Goal: Download file/media

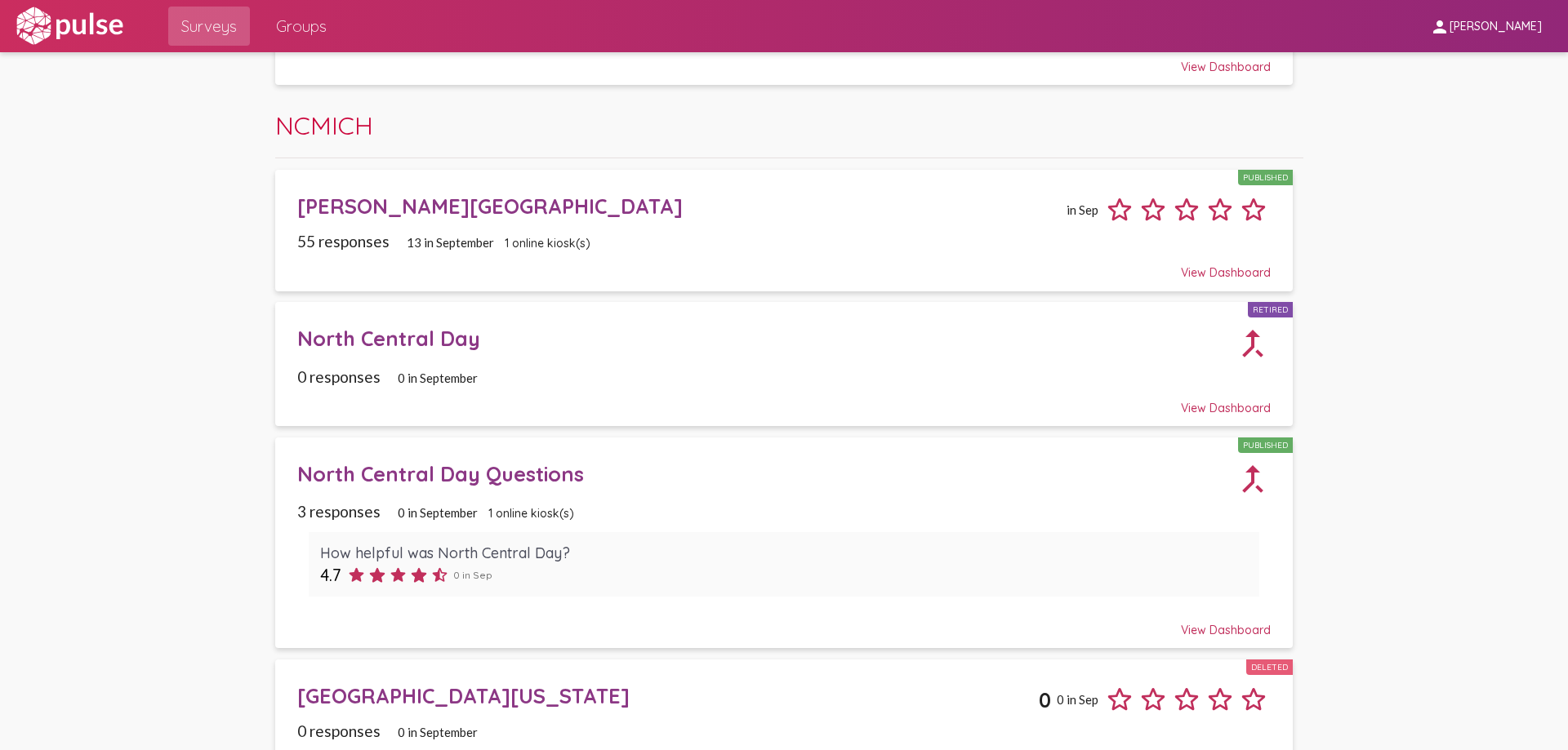
scroll to position [2372, 0]
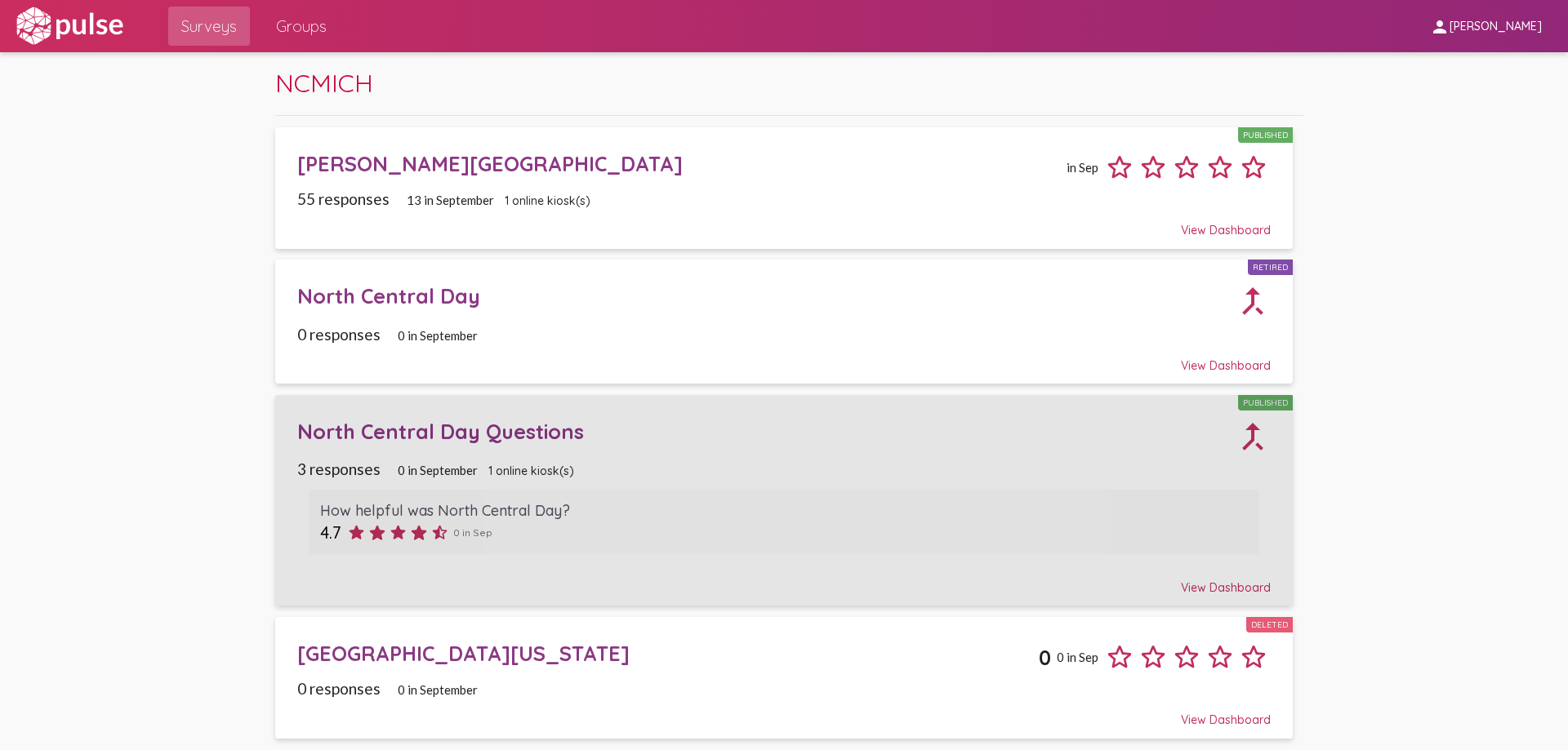
click at [527, 441] on div "North Central Day Questions" at bounding box center [765, 431] width 937 height 26
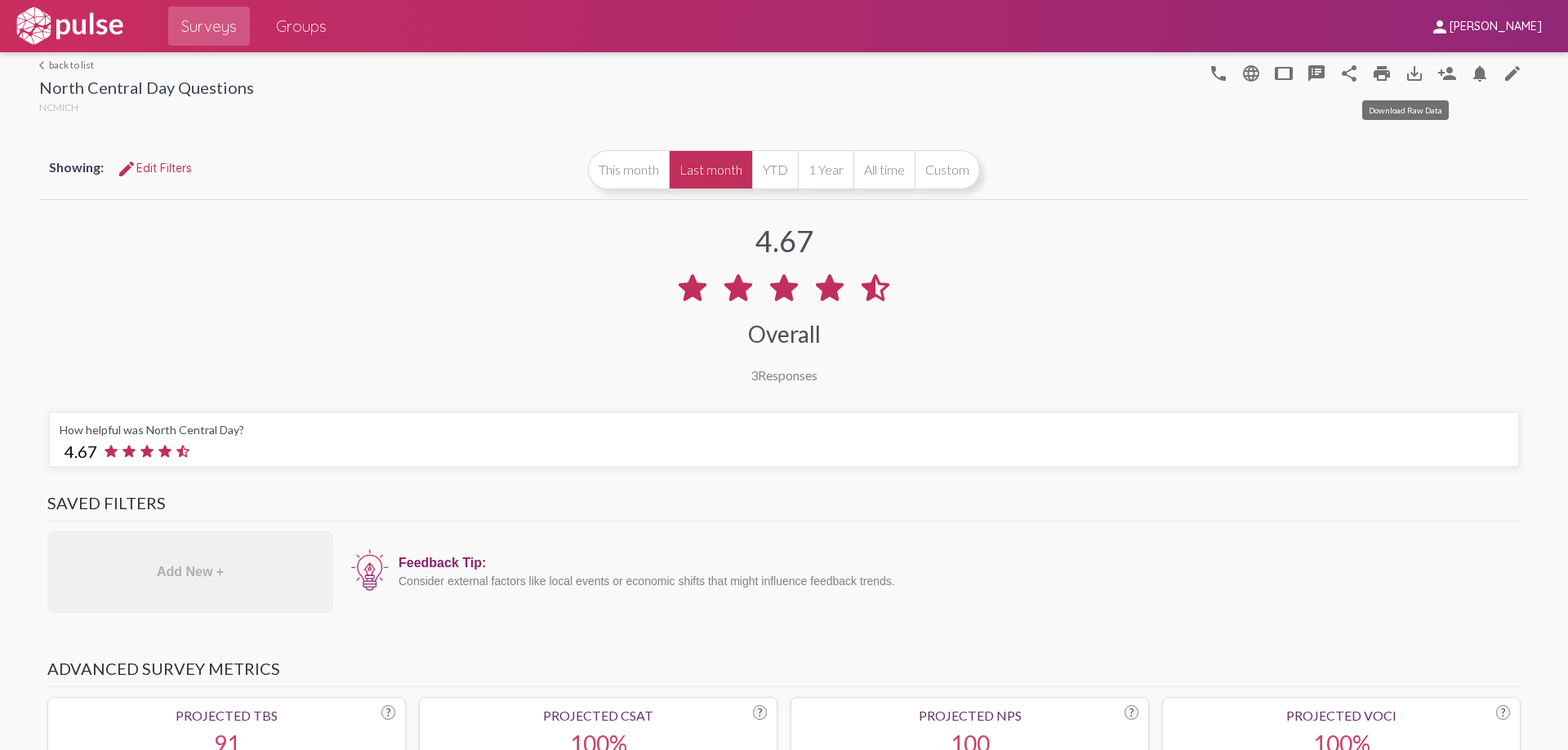
click at [1409, 70] on mat-icon "save_alt" at bounding box center [1414, 73] width 19 height 19
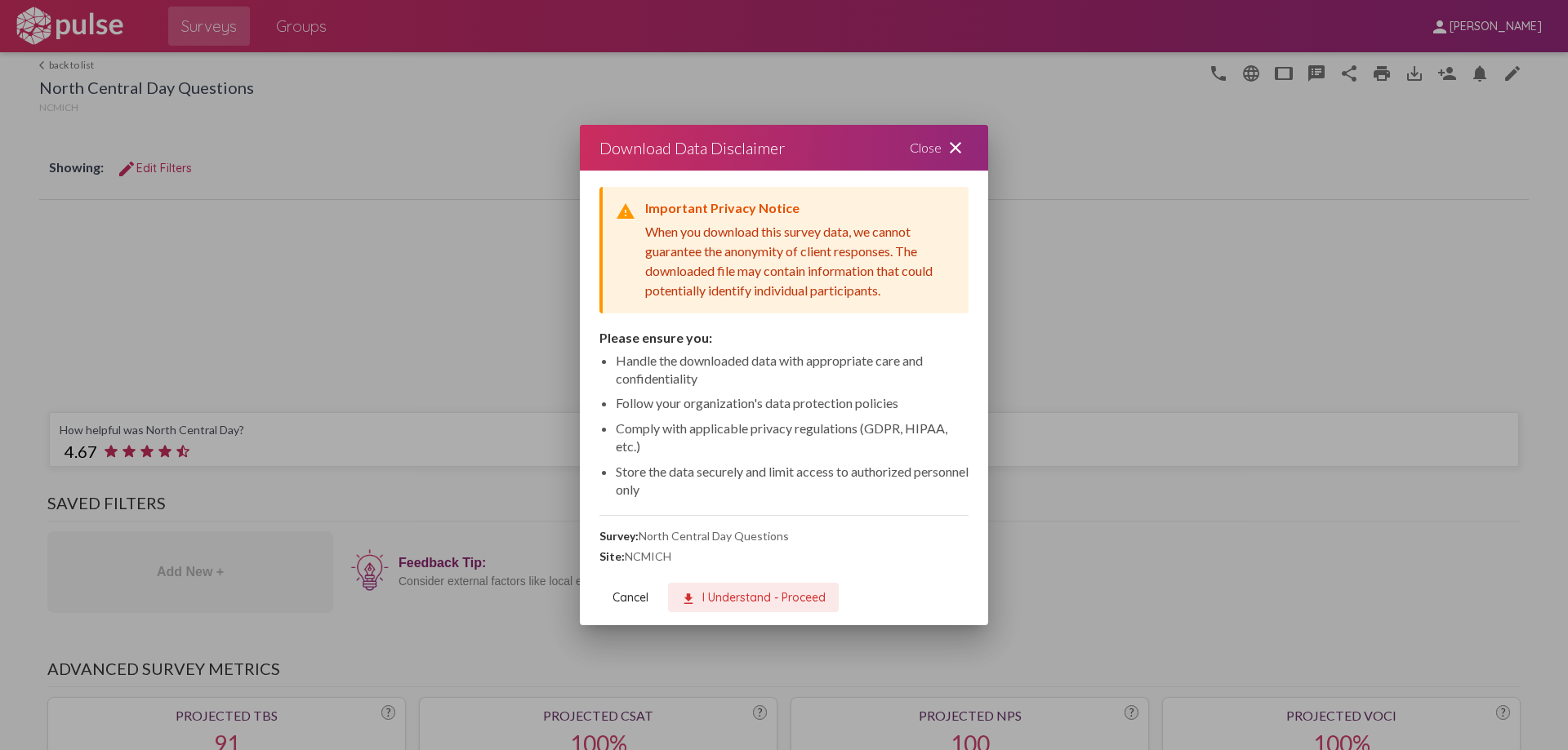
click at [747, 592] on span "download I Understand - Proceed" at bounding box center [753, 597] width 144 height 15
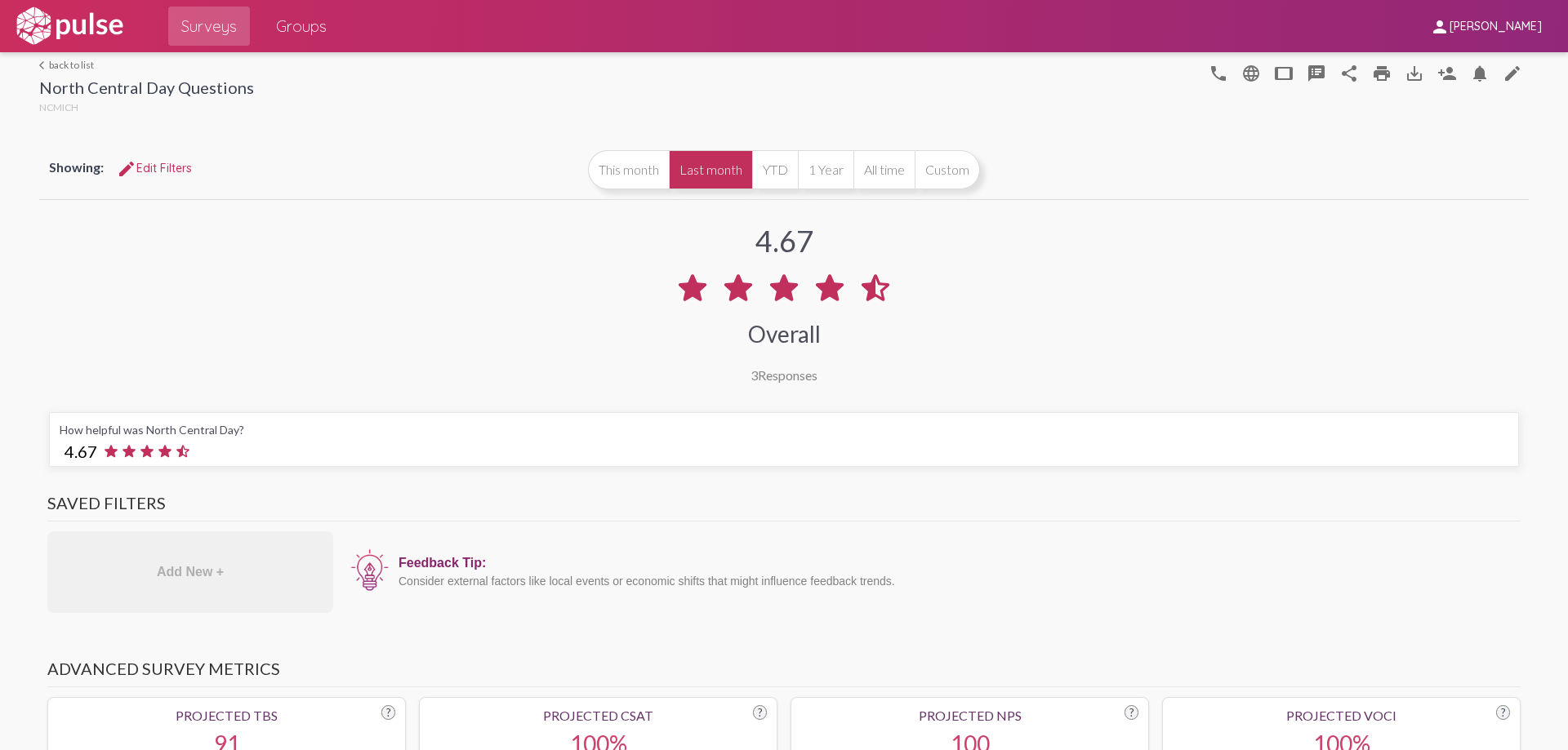
click at [77, 67] on link "arrow_back_ios back to list" at bounding box center [146, 64] width 215 height 12
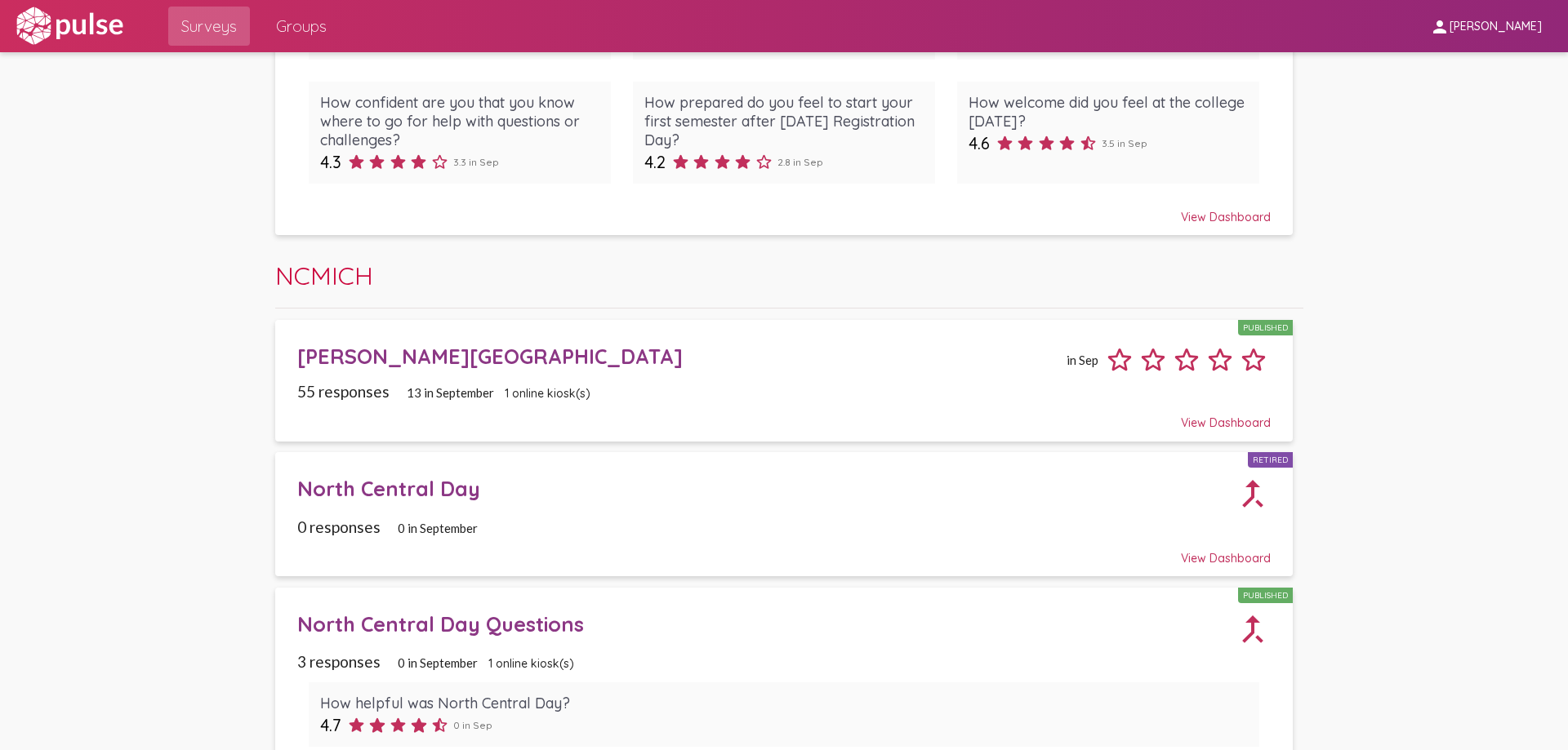
scroll to position [2204, 0]
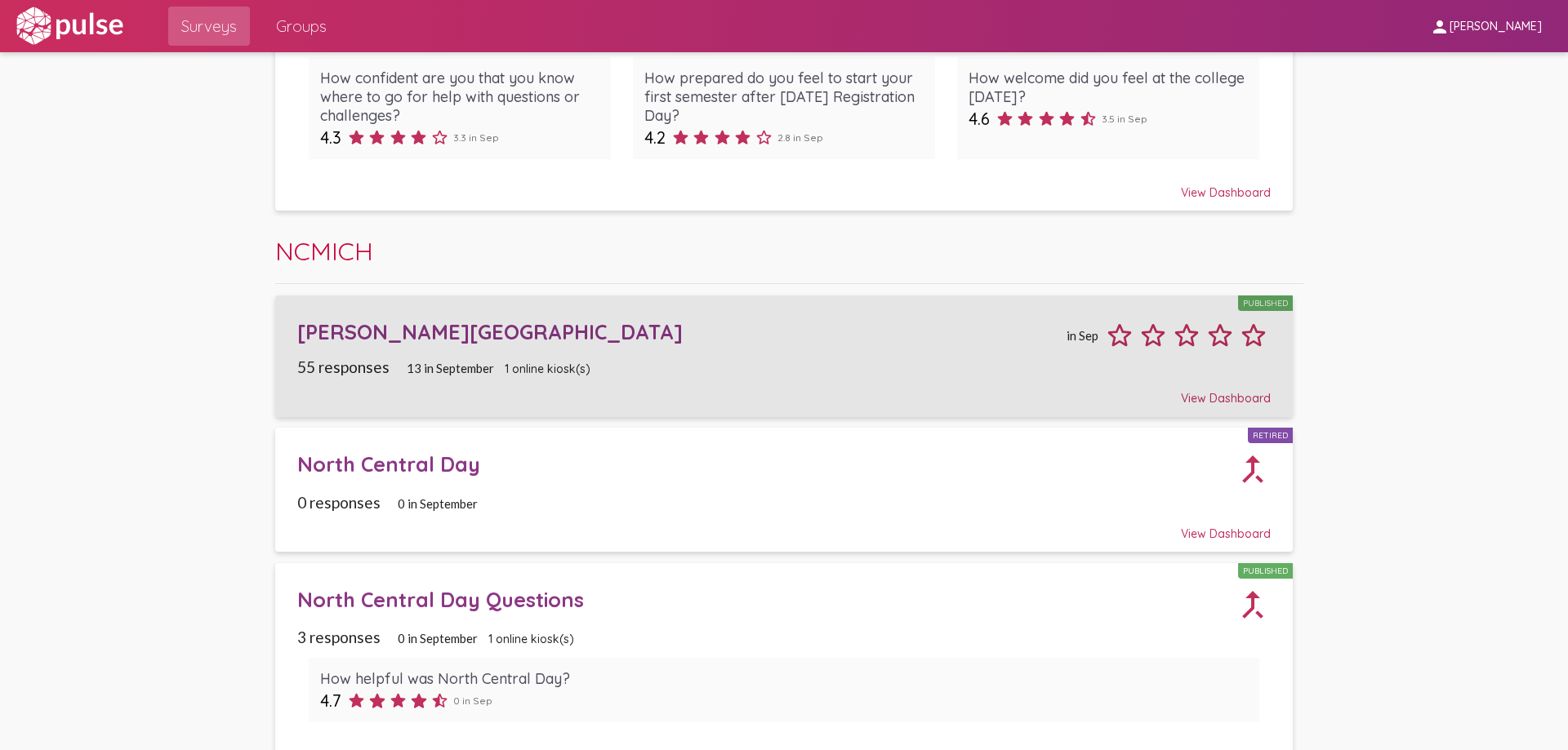
click at [457, 332] on div "Borra Learning Center" at bounding box center [678, 332] width 763 height 26
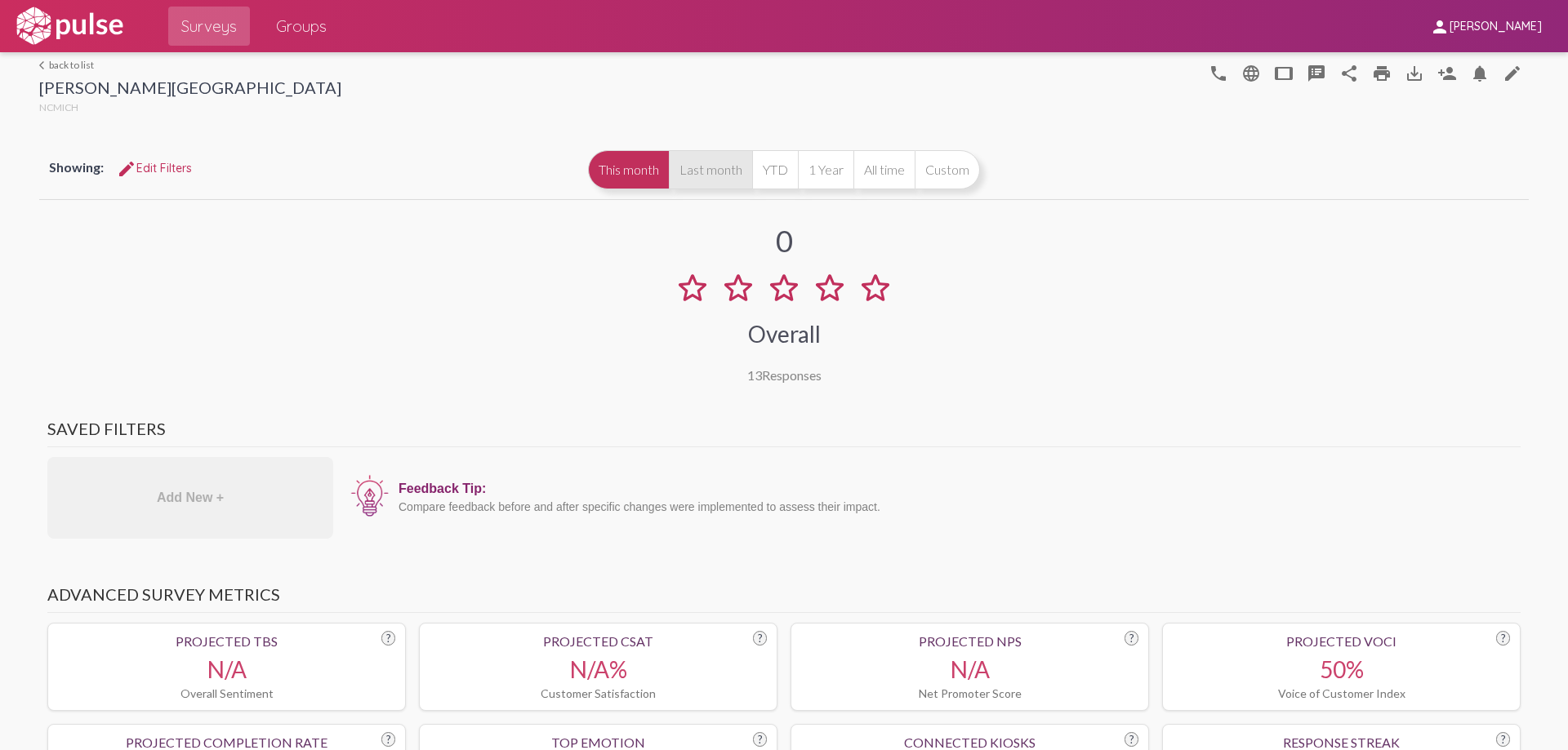
click at [678, 174] on button "Last month" at bounding box center [710, 169] width 83 height 39
click at [1404, 76] on mat-icon "save_alt" at bounding box center [1414, 73] width 19 height 19
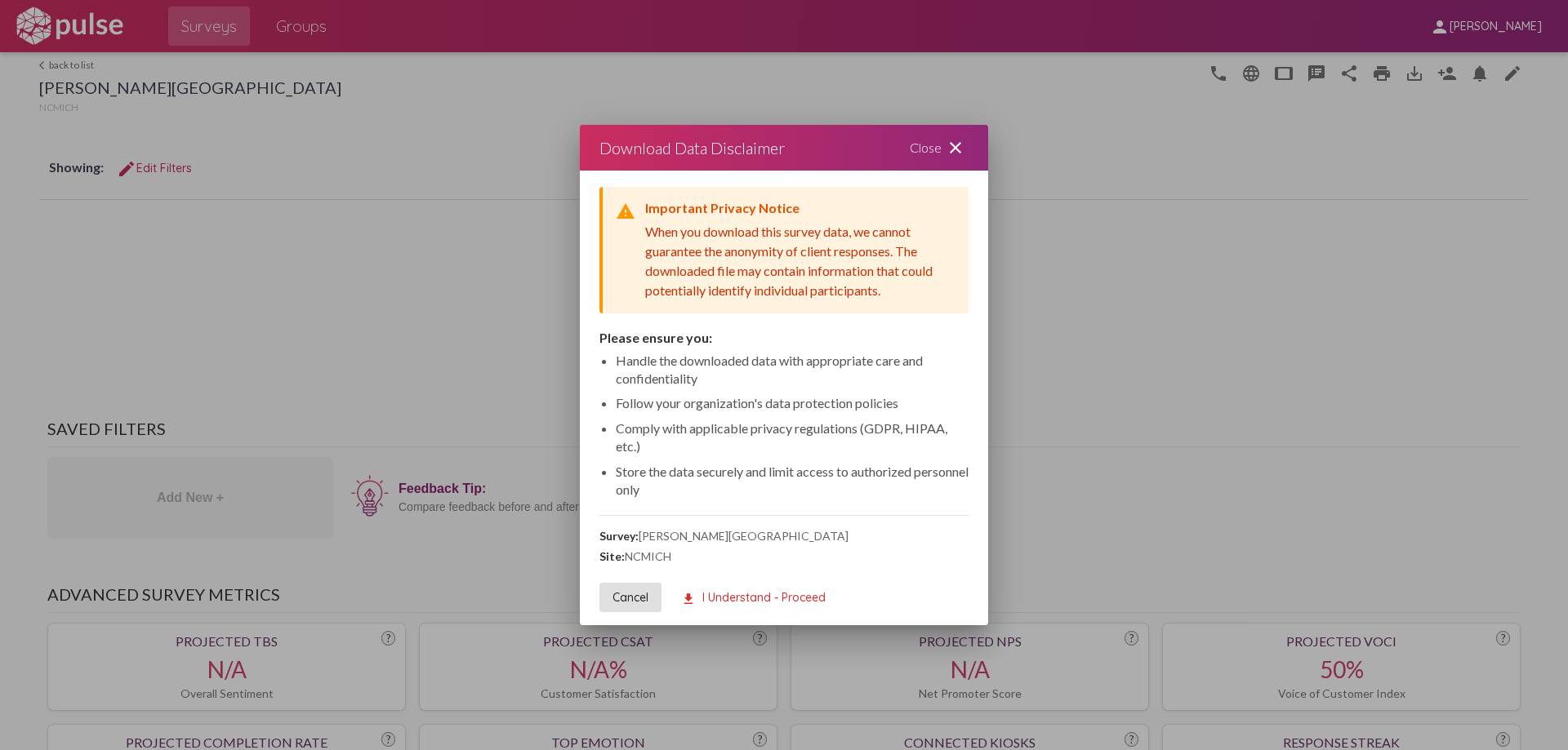
click at [753, 597] on span "download I Understand - Proceed" at bounding box center [753, 597] width 144 height 15
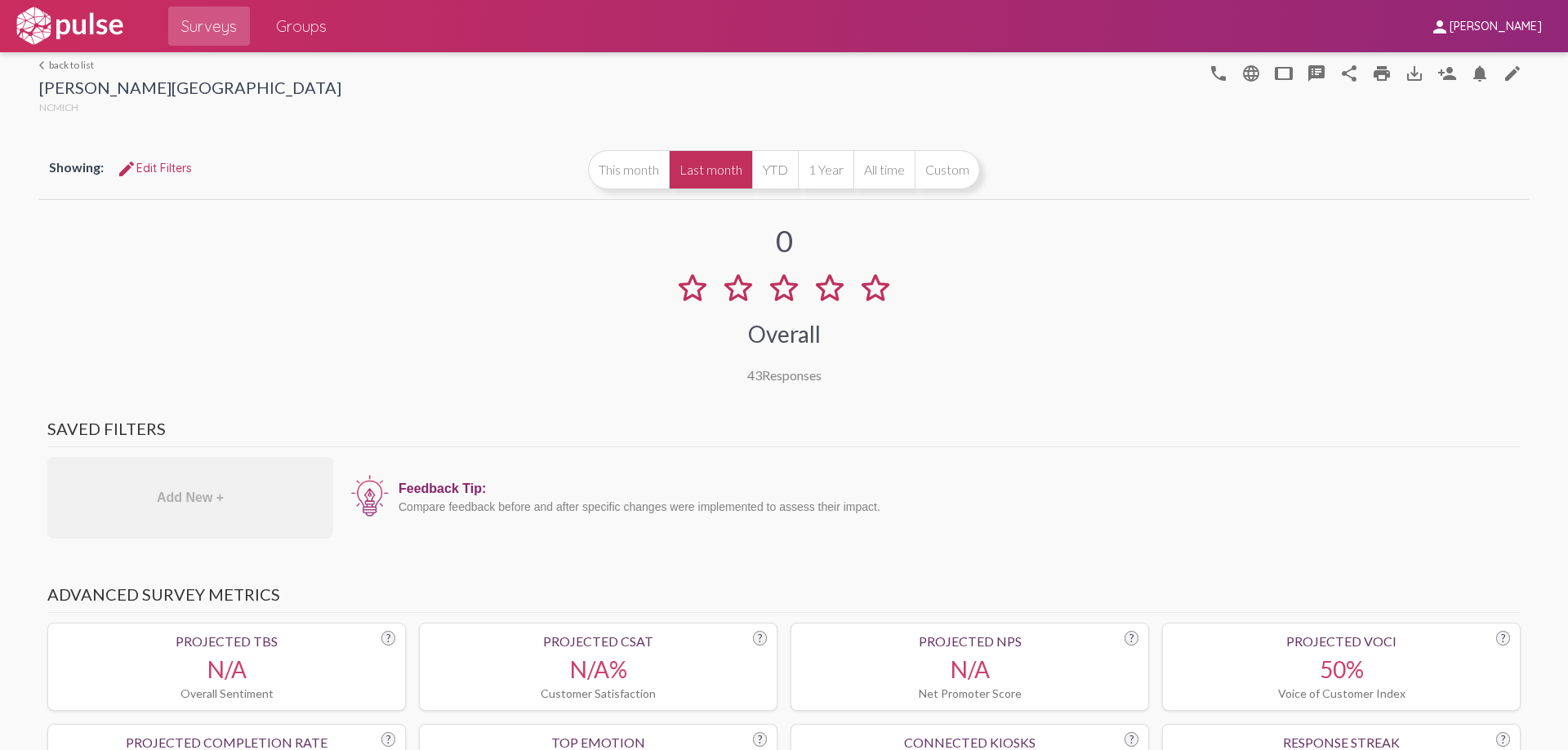
click at [55, 59] on link "arrow_back_ios back to list" at bounding box center [190, 64] width 302 height 12
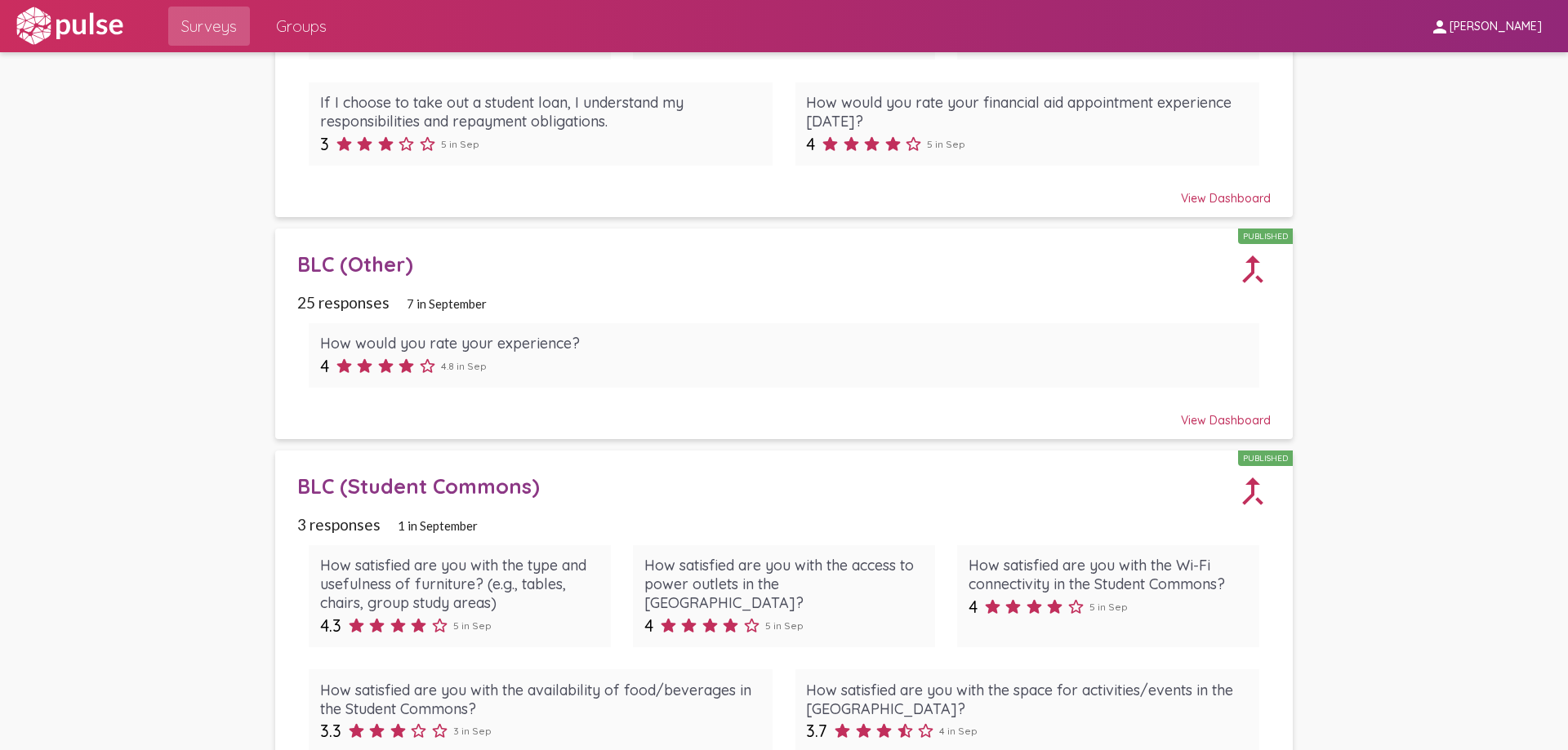
scroll to position [653, 0]
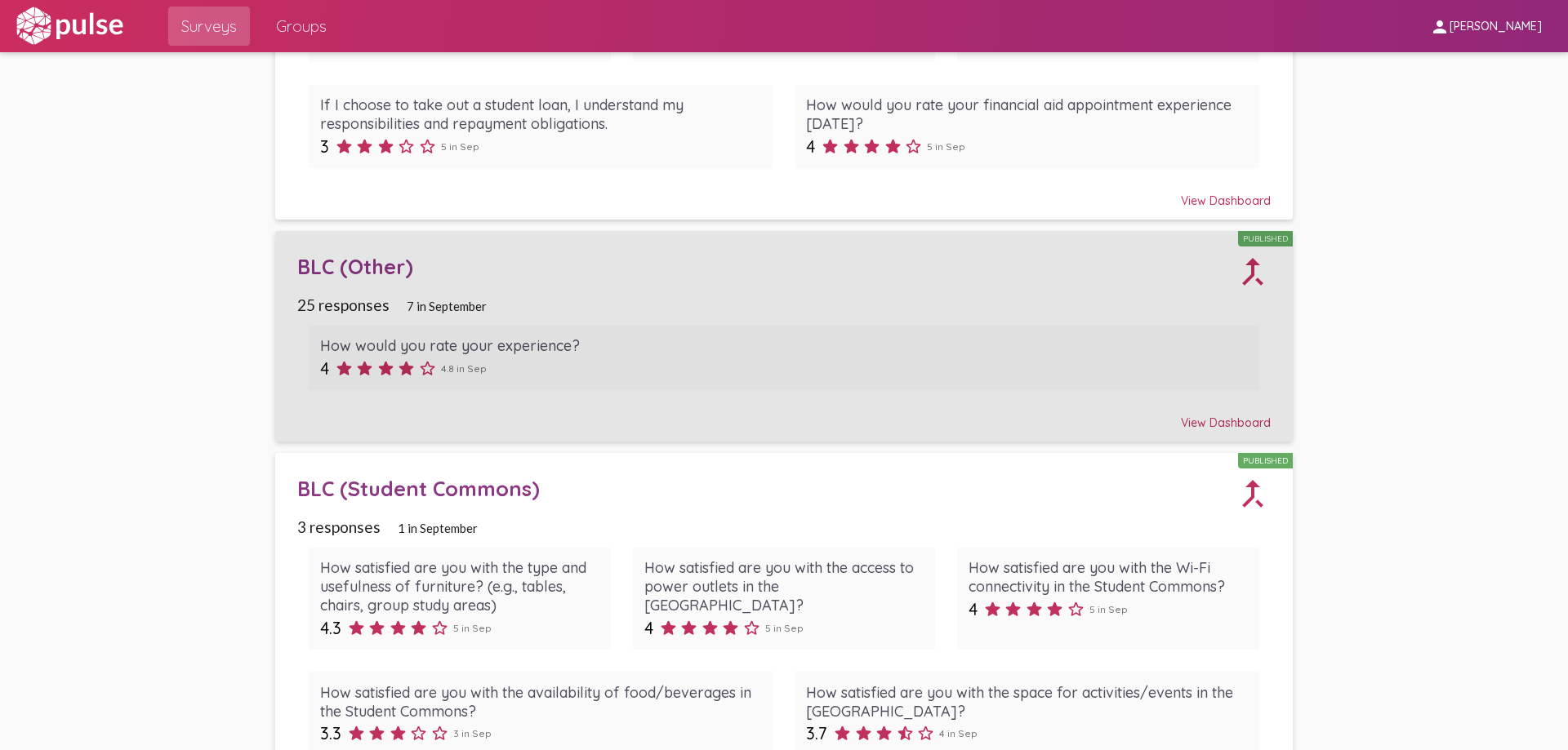
click at [359, 265] on div "BLC (Other)" at bounding box center [765, 267] width 937 height 26
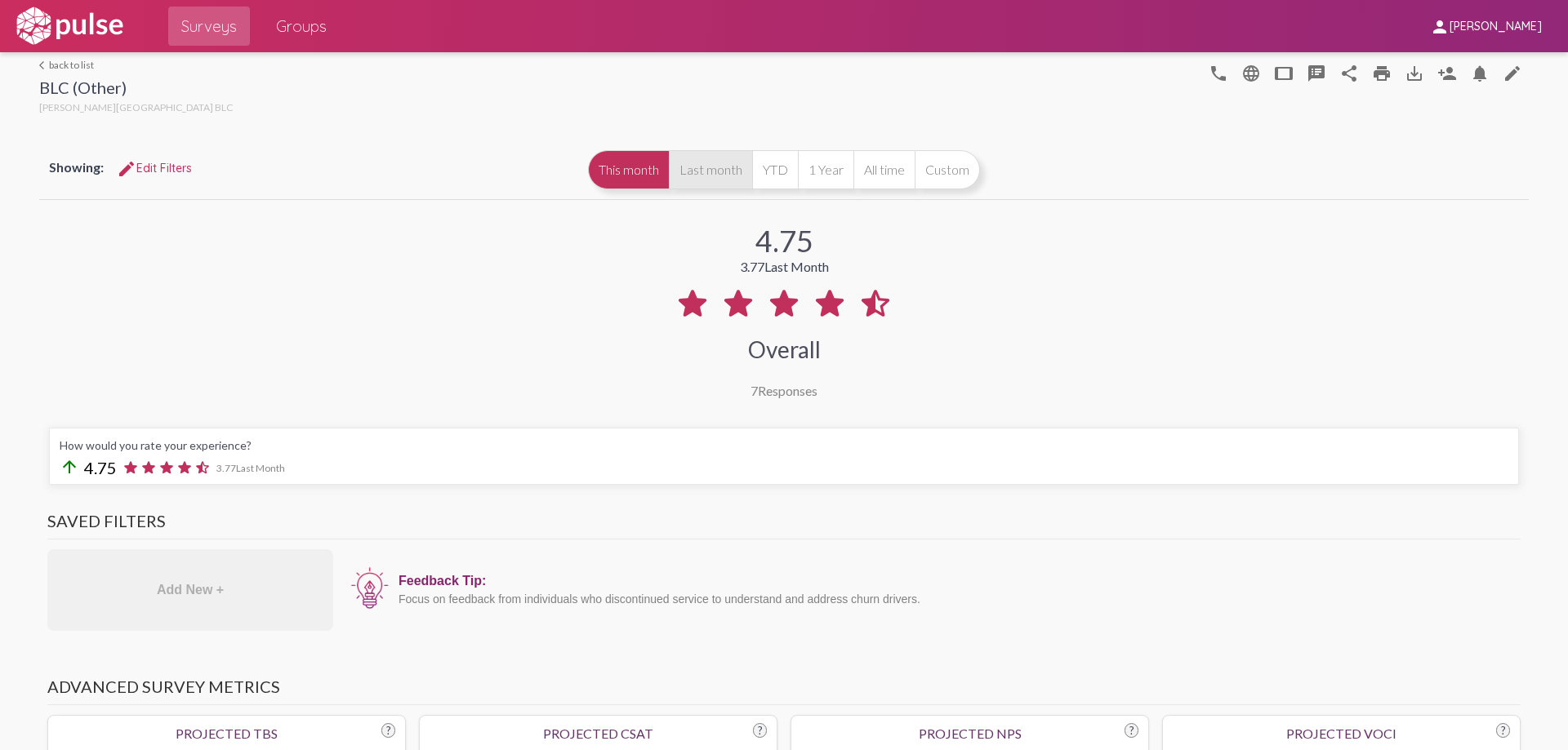
click at [683, 165] on button "Last month" at bounding box center [710, 169] width 83 height 39
click at [1404, 67] on mat-icon "save_alt" at bounding box center [1414, 73] width 19 height 19
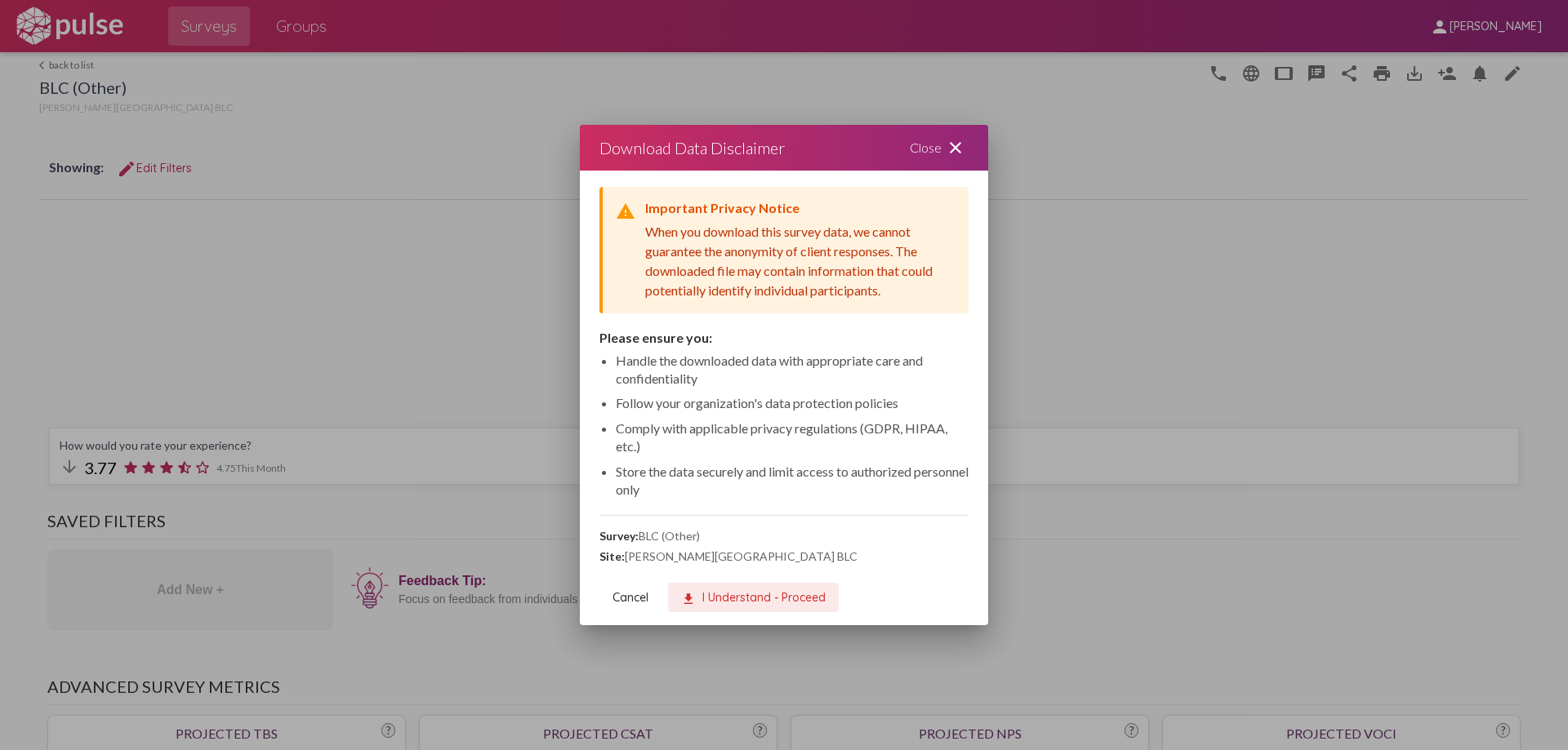
click at [726, 604] on span "download I Understand - Proceed" at bounding box center [753, 597] width 144 height 15
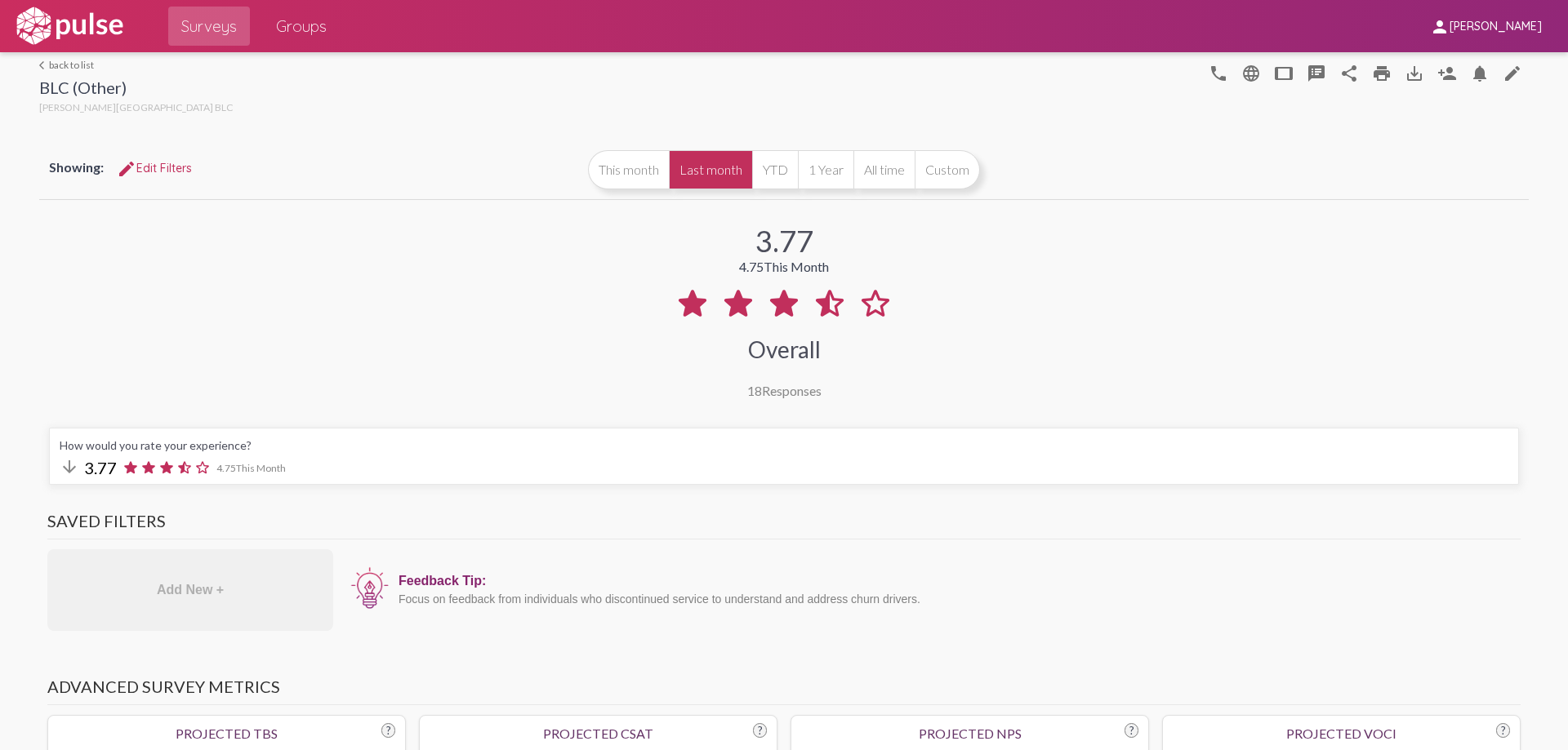
click at [68, 64] on link "arrow_back_ios back to list" at bounding box center [136, 64] width 194 height 12
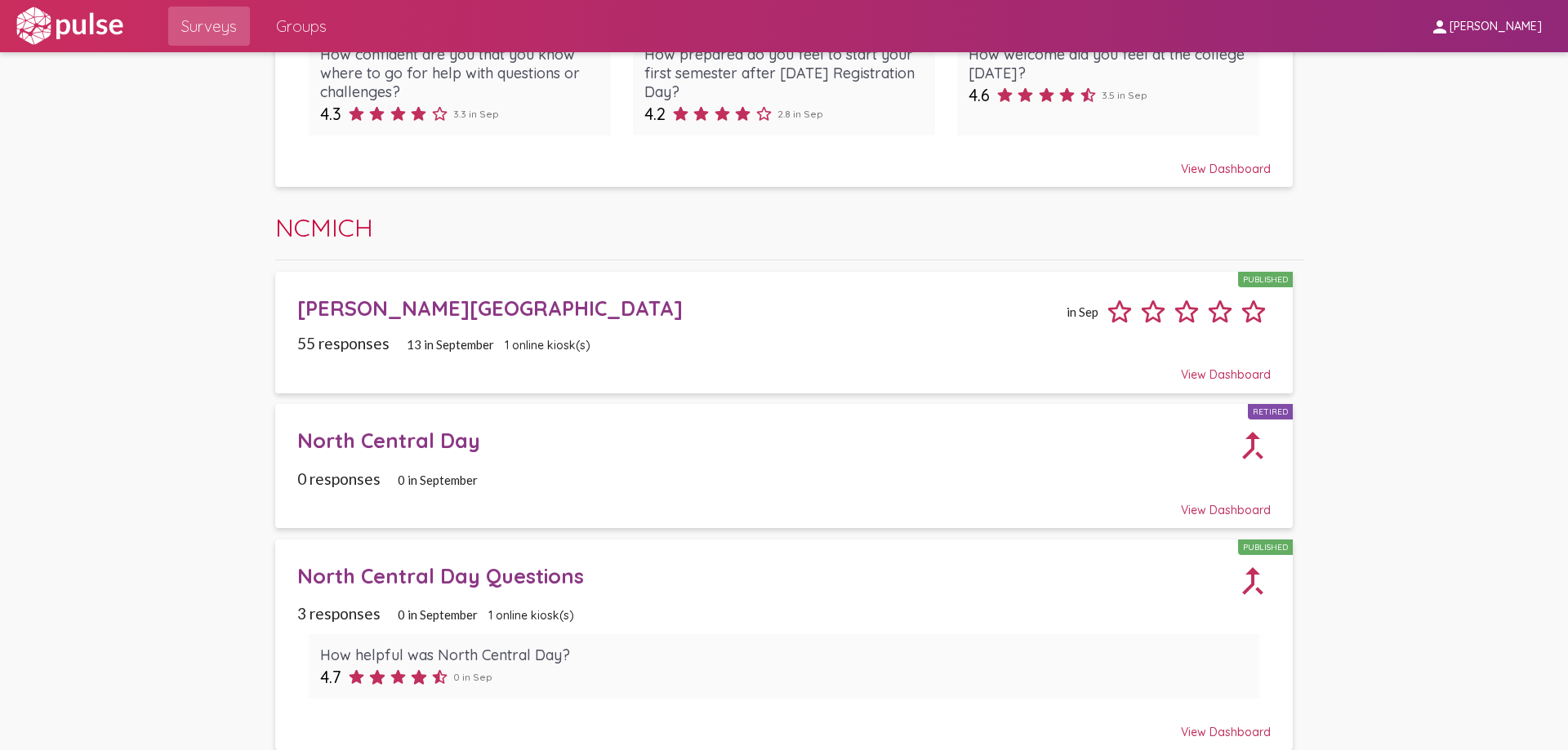
scroll to position [2209, 0]
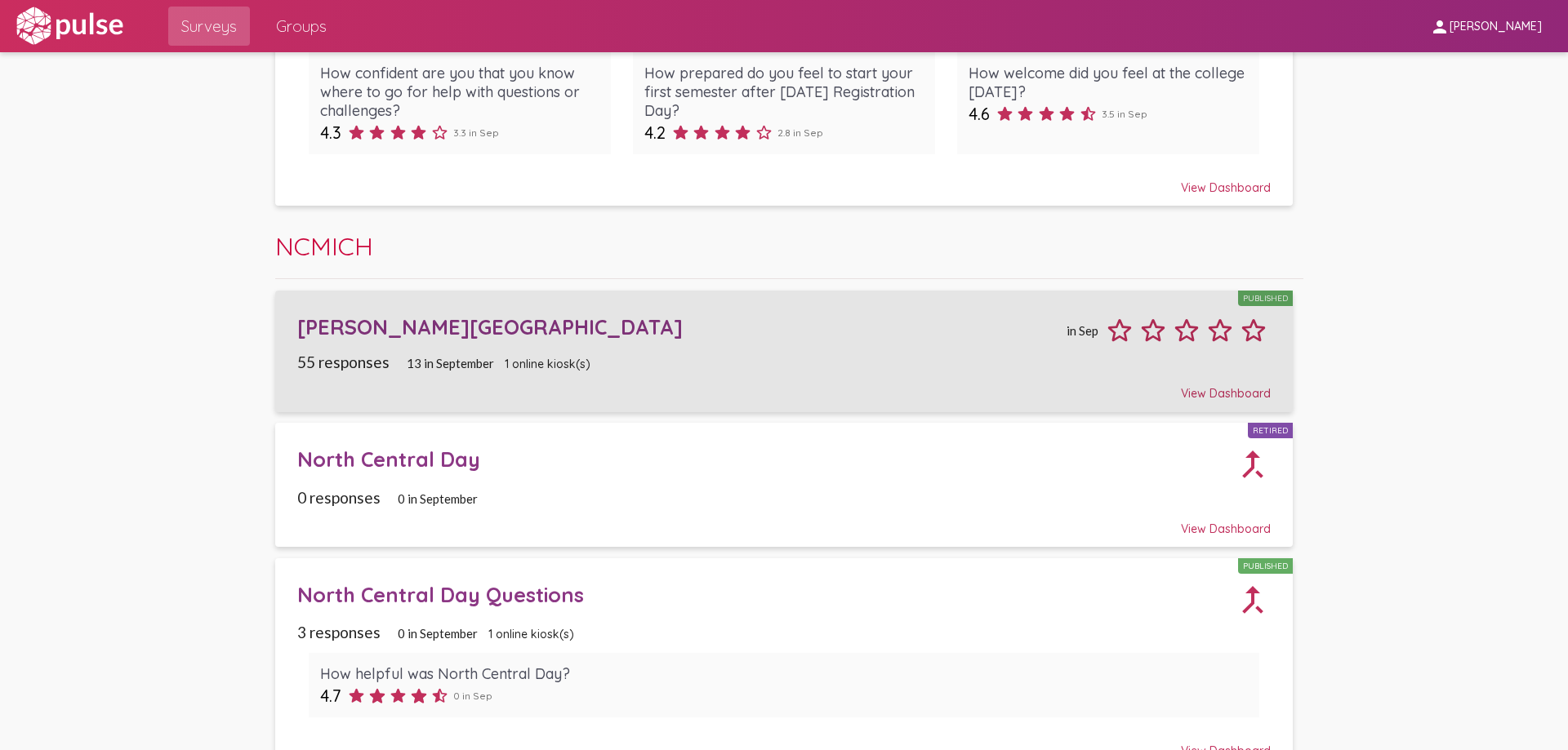
click at [456, 327] on div "Borra Learning Center" at bounding box center [678, 327] width 763 height 26
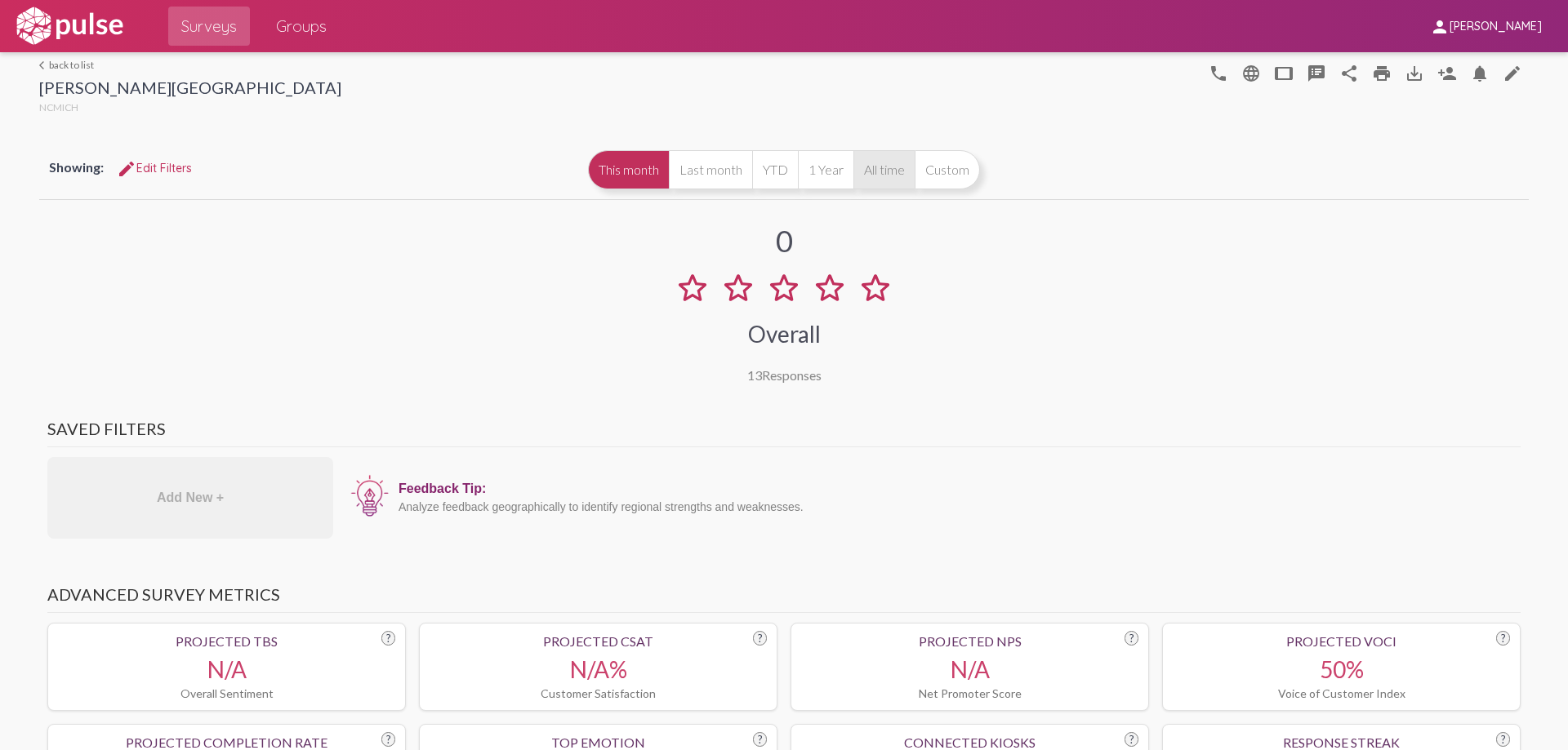
click at [885, 175] on button "All time" at bounding box center [884, 169] width 61 height 39
click at [691, 173] on button "Last month" at bounding box center [710, 169] width 83 height 39
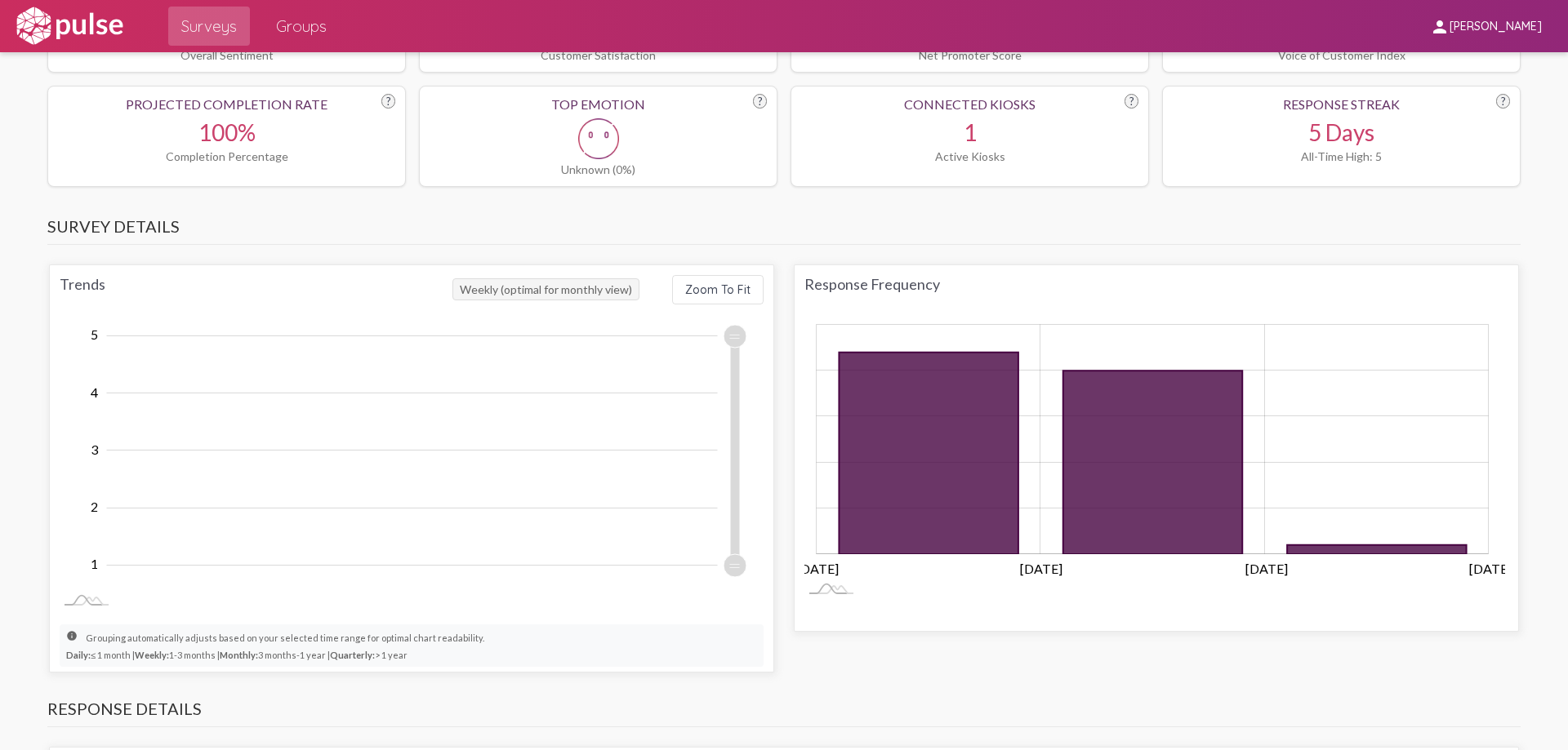
scroll to position [734, 0]
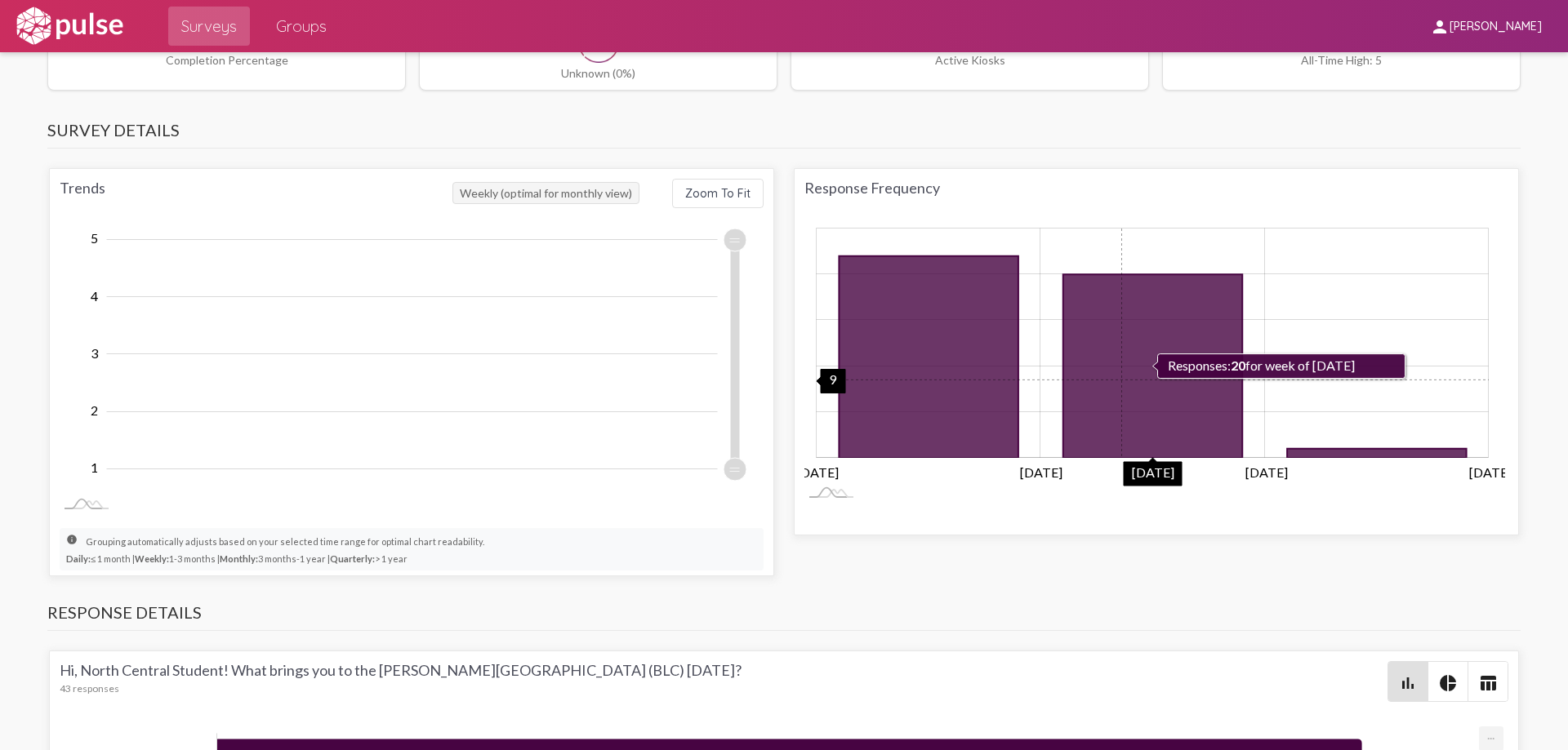
click at [1116, 380] on icon "20 2025-08-25" at bounding box center [1152, 365] width 179 height 184
click at [1122, 381] on icon "20 2025-08-25" at bounding box center [1152, 365] width 179 height 184
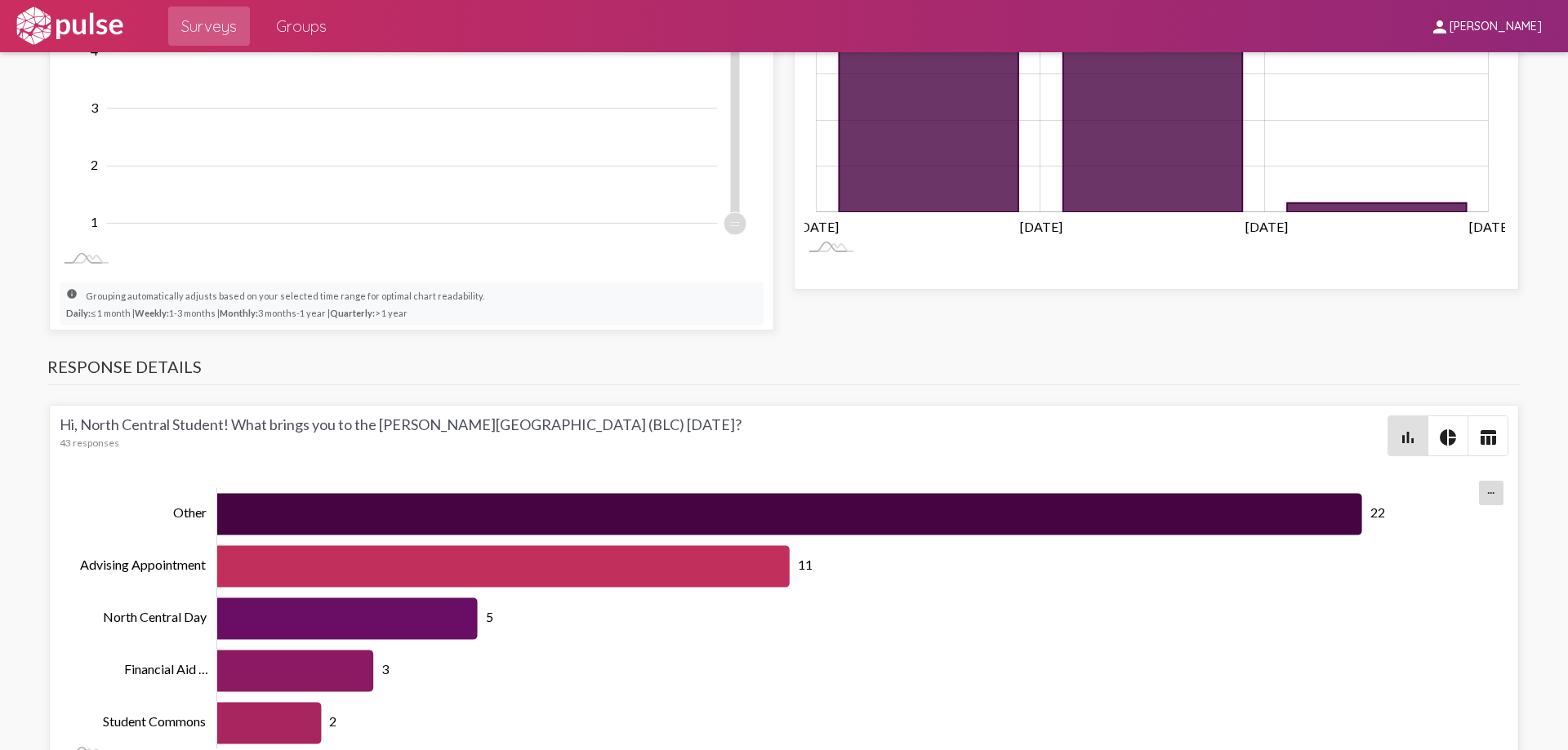
scroll to position [1012, 0]
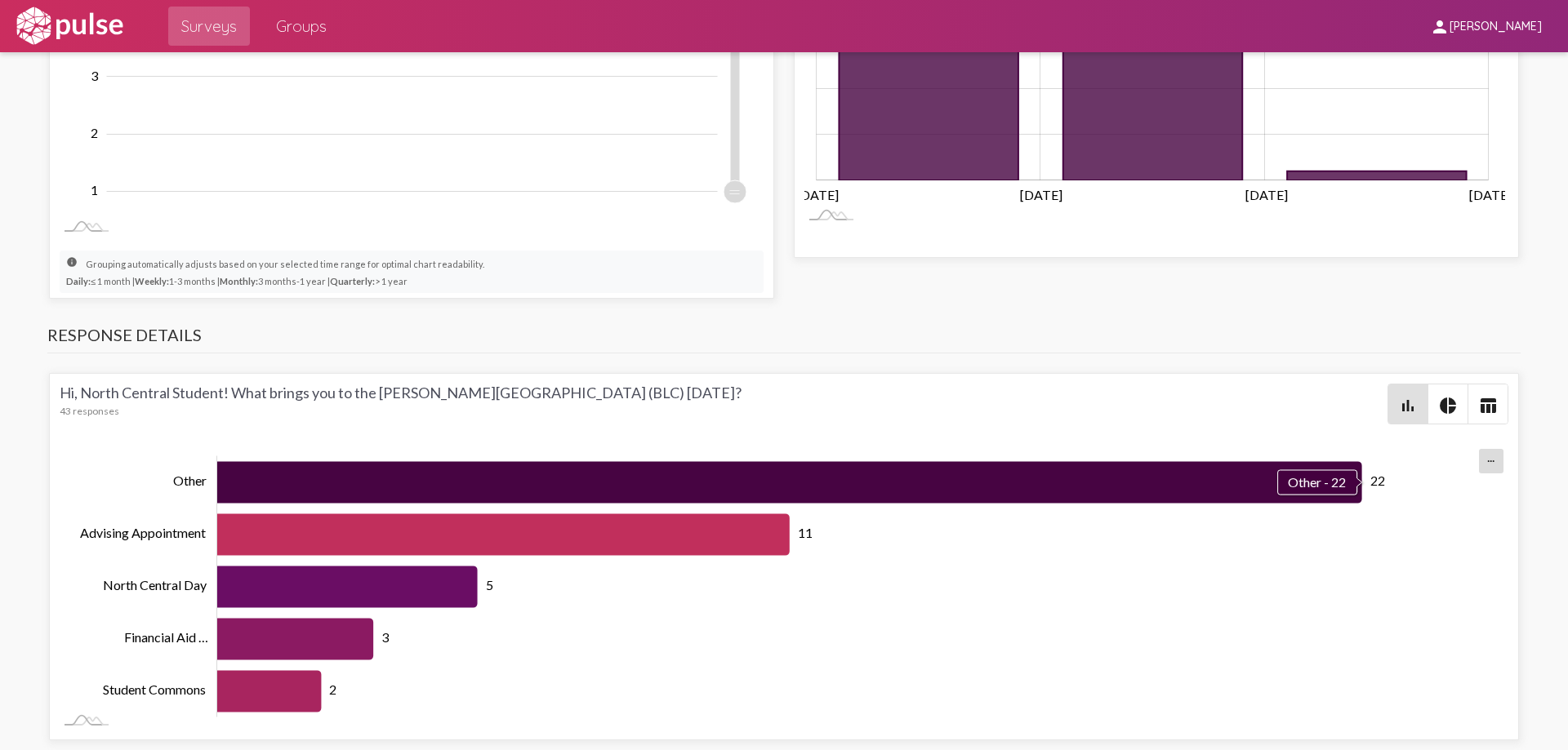
click at [1133, 472] on icon "Series" at bounding box center [789, 482] width 1145 height 42
click at [393, 583] on icon "Series" at bounding box center [347, 586] width 260 height 42
click at [560, 579] on rect "Chart" at bounding box center [848, 587] width 1261 height 261
